Goal: Complete application form: Complete application form

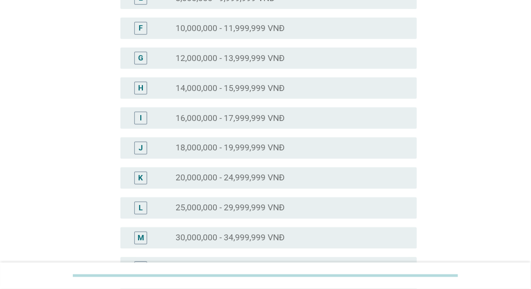
scroll to position [268, 0]
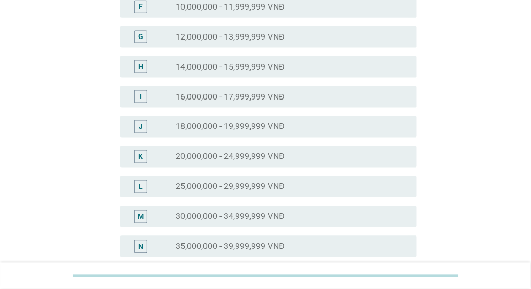
click at [235, 189] on label "25,000,000 - 29,999,999 VNĐ" at bounding box center [230, 187] width 109 height 11
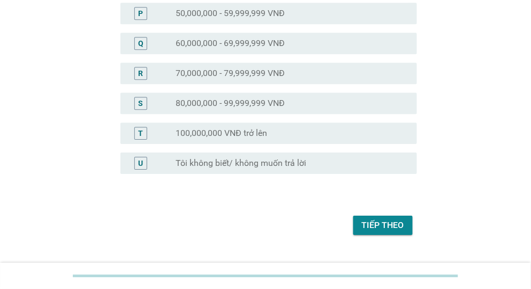
scroll to position [583, 0]
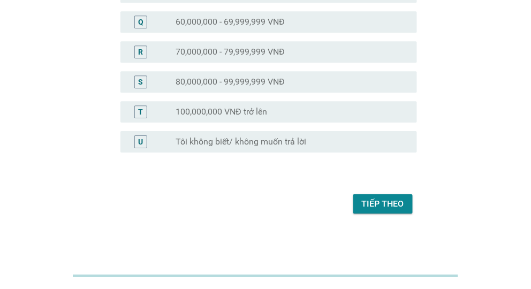
click at [366, 209] on div "Tiếp theo" at bounding box center [383, 204] width 42 height 13
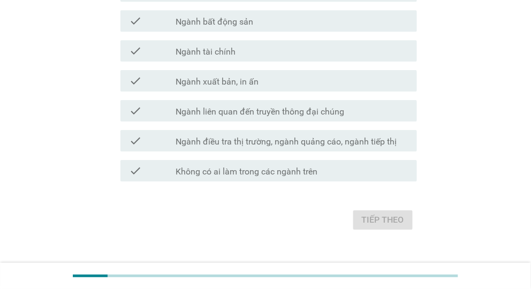
scroll to position [642, 0]
click at [321, 169] on div "check_box_outline_blank Không có ai làm trong các ngành trên" at bounding box center [292, 170] width 232 height 13
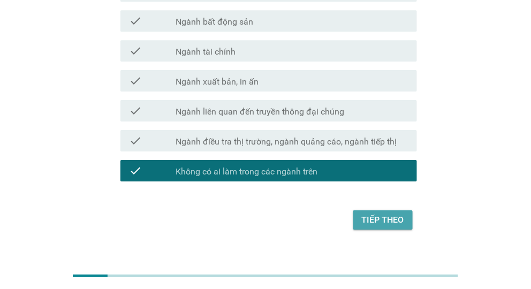
click at [387, 222] on div "Tiếp theo" at bounding box center [383, 220] width 42 height 13
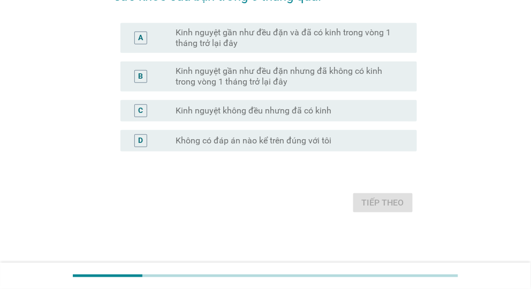
scroll to position [0, 0]
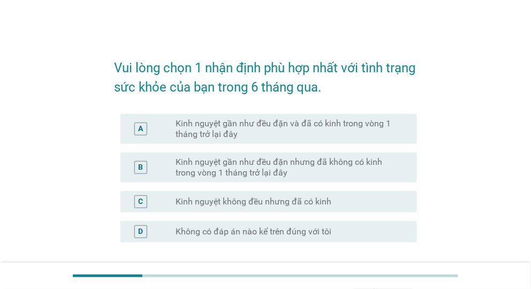
click at [279, 127] on label "Kinh nguyệt gần như đều đặn và đã có kinh trong vòng 1 tháng trở lại đây" at bounding box center [288, 128] width 224 height 21
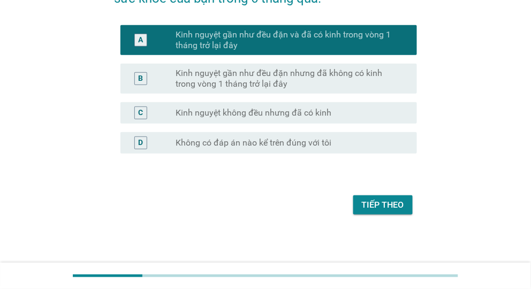
scroll to position [91, 0]
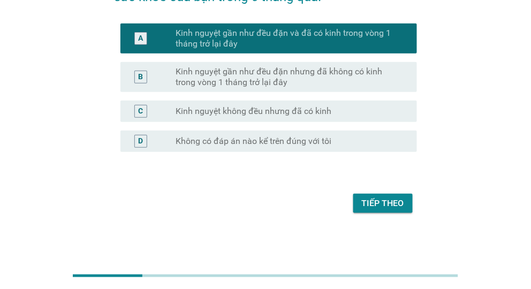
click at [376, 206] on div "Tiếp theo" at bounding box center [383, 203] width 42 height 13
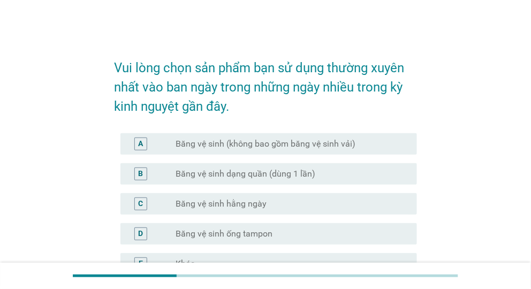
scroll to position [54, 0]
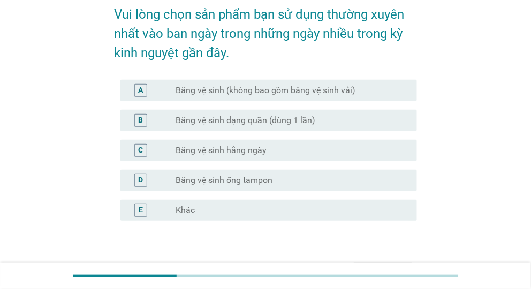
click at [260, 114] on div "radio_button_unchecked Băng vệ sinh dạng quần (dùng 1 lần)" at bounding box center [292, 120] width 232 height 13
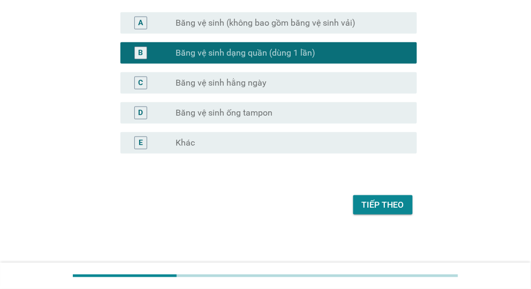
scroll to position [123, 0]
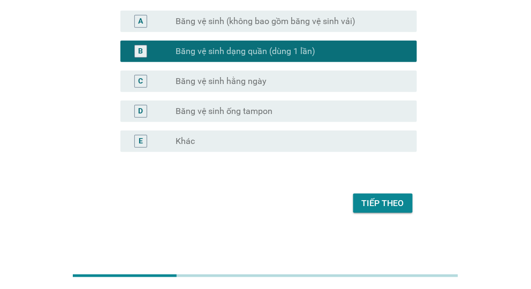
click at [370, 198] on div "Tiếp theo" at bounding box center [383, 203] width 42 height 13
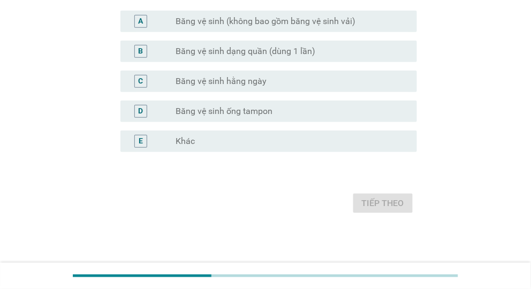
scroll to position [0, 0]
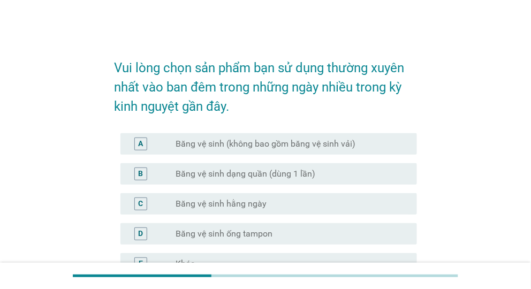
click at [274, 174] on label "Băng vệ sinh dạng quần (dùng 1 lần)" at bounding box center [246, 174] width 140 height 11
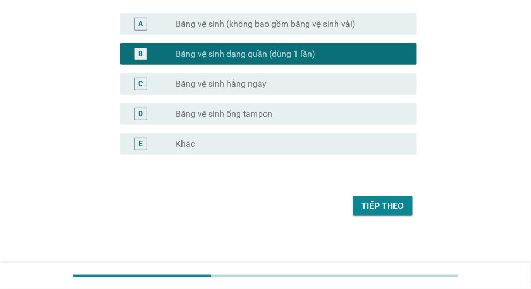
scroll to position [123, 0]
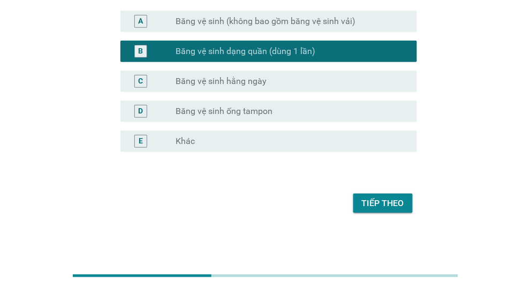
click at [382, 206] on div "Tiếp theo" at bounding box center [383, 203] width 42 height 13
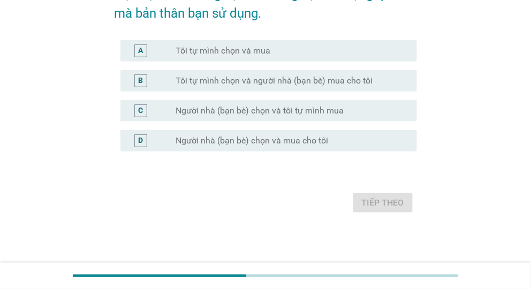
scroll to position [0, 0]
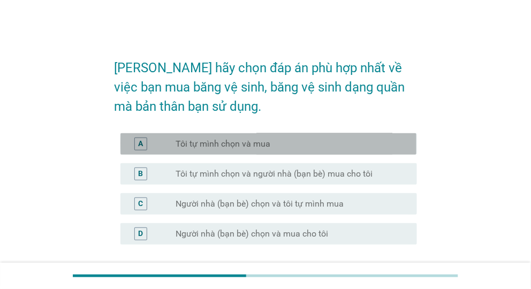
click at [294, 149] on div "radio_button_unchecked Tôi tự mình chọn và mua" at bounding box center [292, 144] width 232 height 13
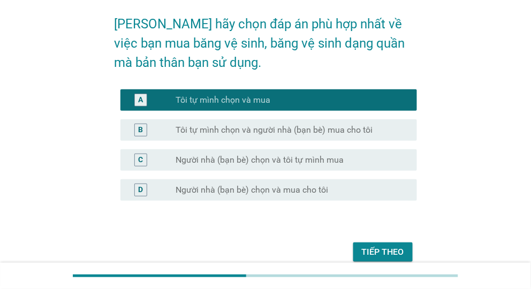
scroll to position [93, 0]
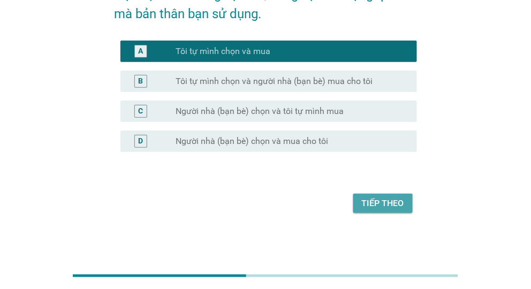
click at [386, 204] on div "Tiếp theo" at bounding box center [383, 203] width 42 height 13
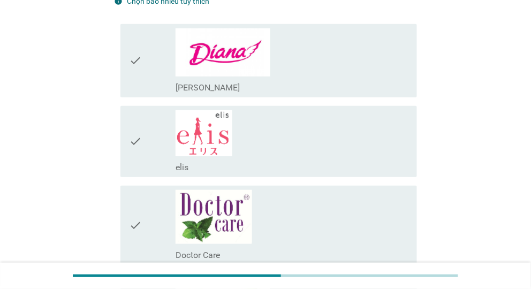
scroll to position [107, 0]
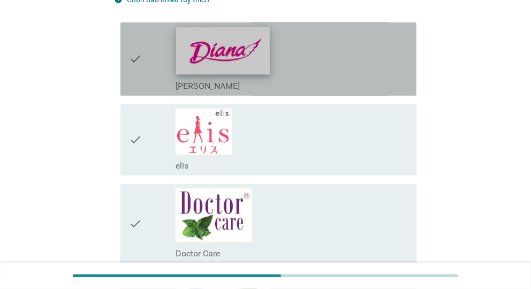
click at [263, 49] on img at bounding box center [223, 51] width 94 height 48
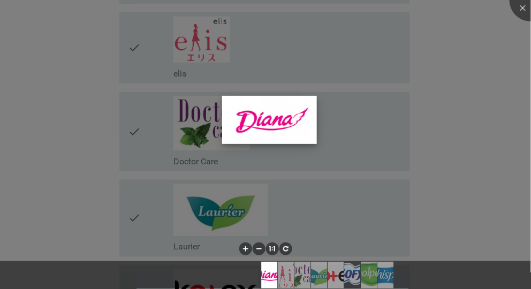
scroll to position [214, 0]
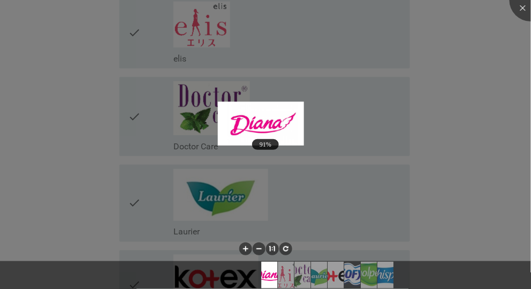
click at [199, 202] on div at bounding box center [265, 144] width 531 height 289
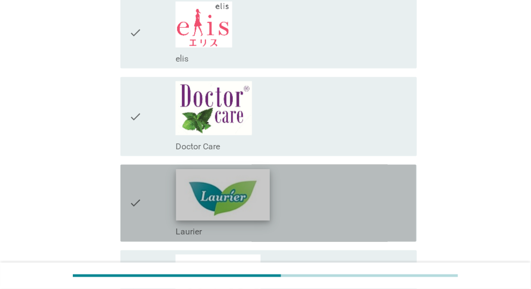
click at [202, 194] on img at bounding box center [223, 194] width 94 height 51
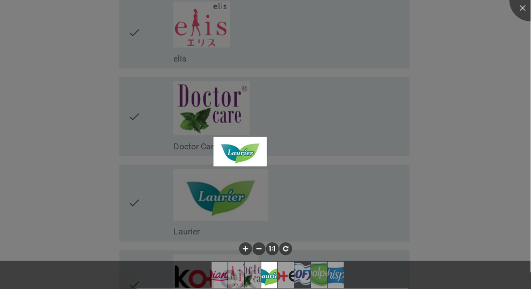
click at [454, 185] on div at bounding box center [265, 144] width 531 height 289
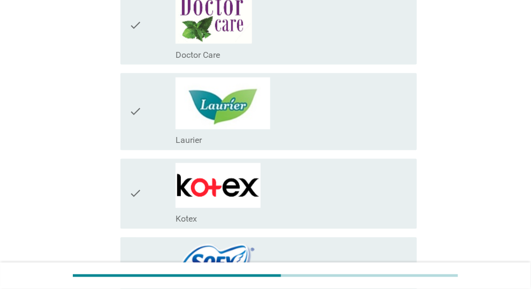
scroll to position [375, 0]
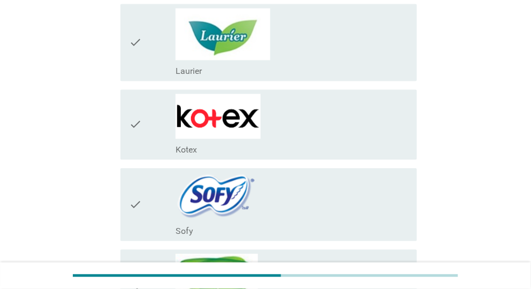
click at [261, 131] on div "check_box_outline_blank Kotex" at bounding box center [292, 125] width 232 height 62
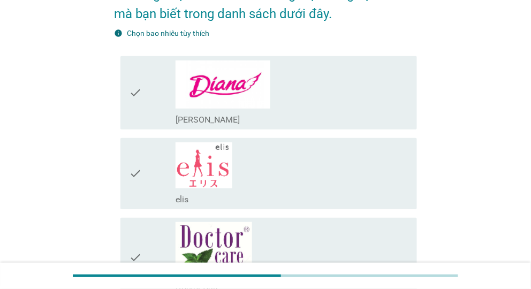
scroll to position [54, 0]
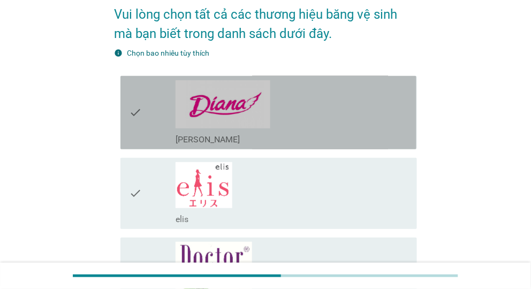
click at [134, 112] on icon "check" at bounding box center [135, 112] width 13 height 65
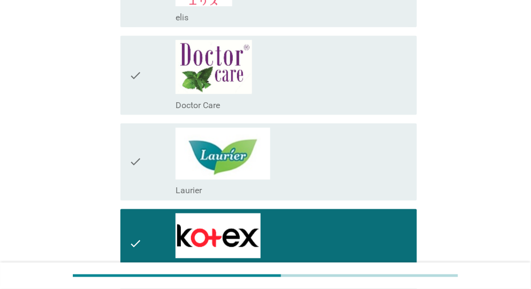
scroll to position [268, 0]
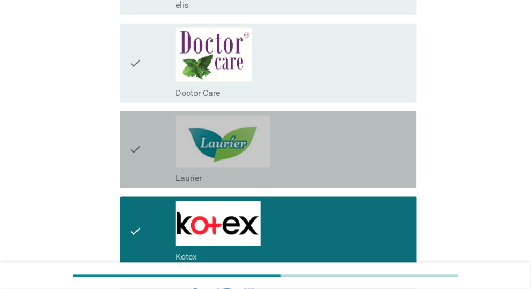
click at [133, 148] on icon "check" at bounding box center [135, 150] width 13 height 69
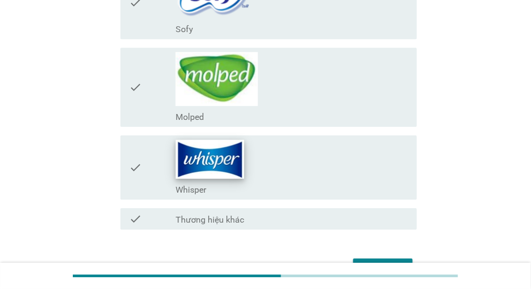
scroll to position [589, 0]
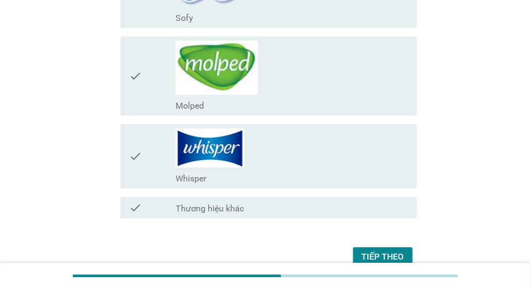
click at [385, 251] on div "Tiếp theo" at bounding box center [383, 257] width 42 height 13
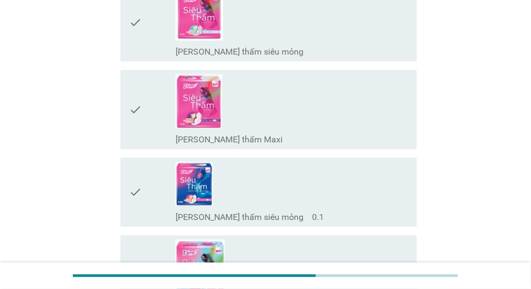
scroll to position [161, 0]
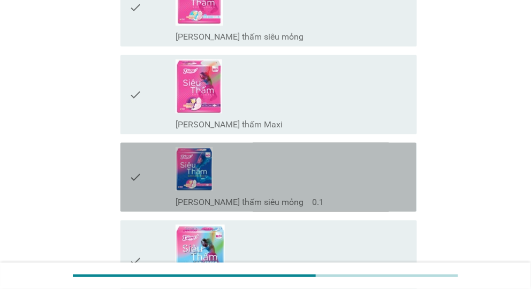
click at [131, 178] on icon "check" at bounding box center [135, 177] width 13 height 61
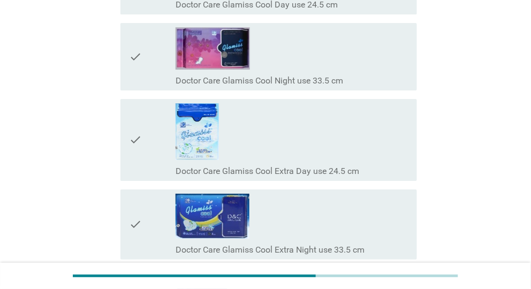
scroll to position [8042, 0]
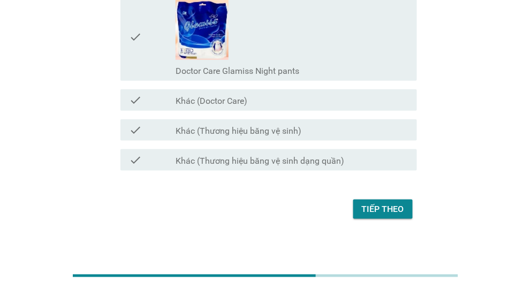
click at [406, 214] on div "Tiếp theo" at bounding box center [265, 210] width 303 height 26
click at [404, 207] on button "Tiếp theo" at bounding box center [383, 209] width 59 height 19
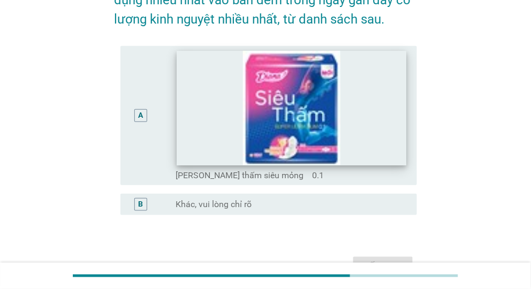
scroll to position [107, 0]
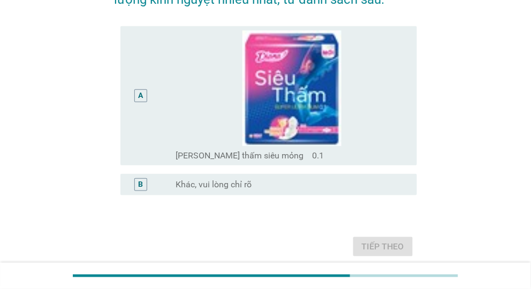
click at [144, 96] on div "A" at bounding box center [140, 95] width 13 height 13
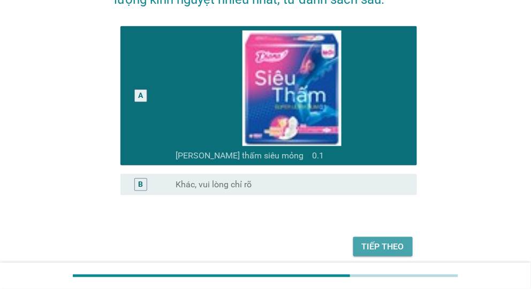
click at [394, 248] on div "Tiếp theo" at bounding box center [383, 247] width 42 height 13
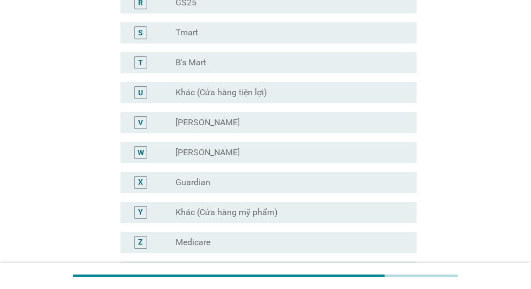
scroll to position [617, 0]
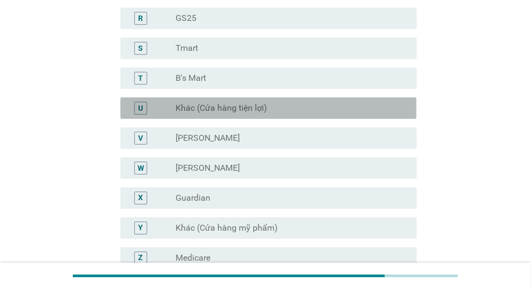
click at [230, 115] on div "U radio_button_unchecked Khác (Cửa hàng tiện lợi)" at bounding box center [269, 107] width 296 height 21
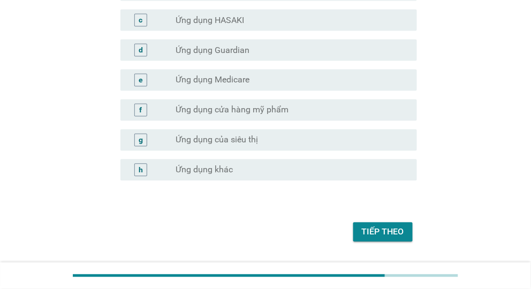
scroll to position [1152, 0]
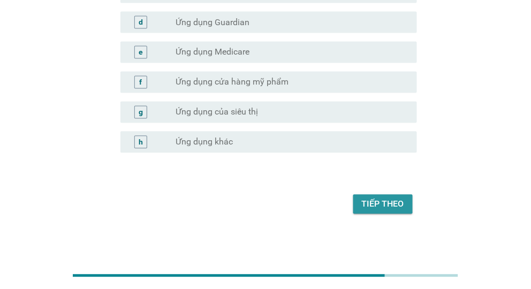
click at [355, 200] on button "Tiếp theo" at bounding box center [383, 204] width 59 height 19
